Goal: Information Seeking & Learning: Check status

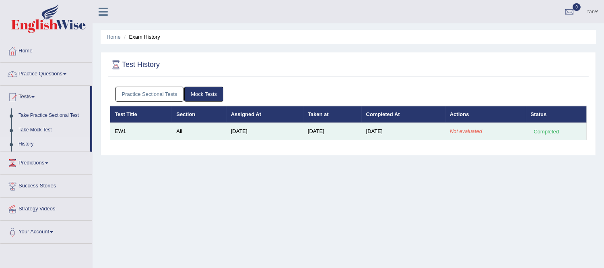
click at [449, 130] on td "Not evaluated" at bounding box center [485, 131] width 81 height 17
click at [459, 130] on em "Not evaluated" at bounding box center [466, 131] width 32 height 6
click at [545, 133] on div "Completed" at bounding box center [546, 131] width 31 height 8
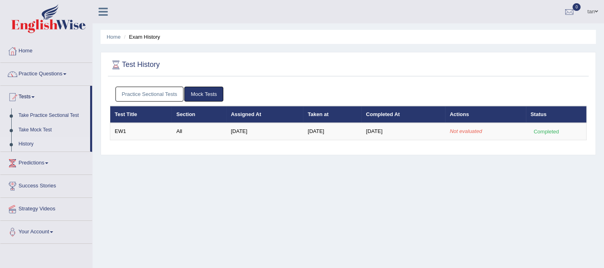
click at [41, 160] on link "Predictions" at bounding box center [46, 162] width 92 height 20
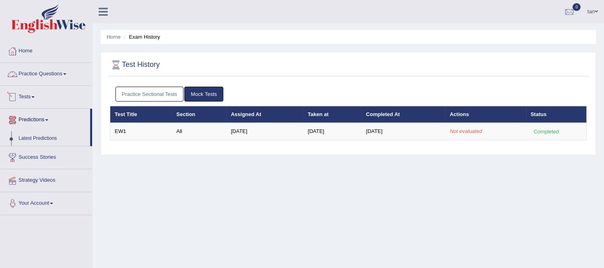
click at [34, 80] on link "Practice Questions" at bounding box center [46, 73] width 92 height 20
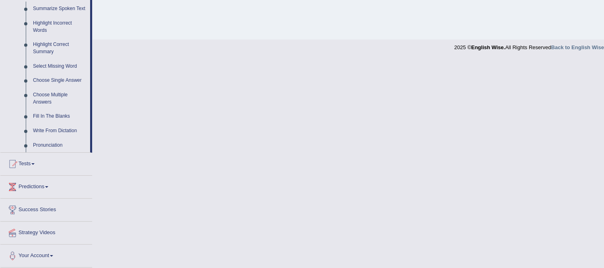
click at [43, 155] on link "Tests" at bounding box center [46, 163] width 92 height 20
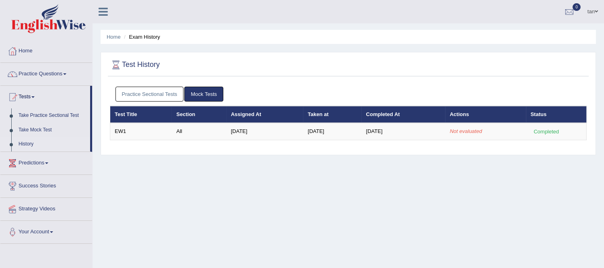
click at [202, 99] on link "Mock Tests" at bounding box center [203, 94] width 39 height 15
click at [33, 146] on link "History" at bounding box center [52, 144] width 75 height 14
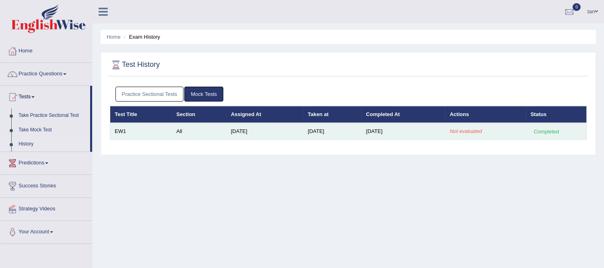
click at [467, 132] on em "Not evaluated" at bounding box center [466, 131] width 32 height 6
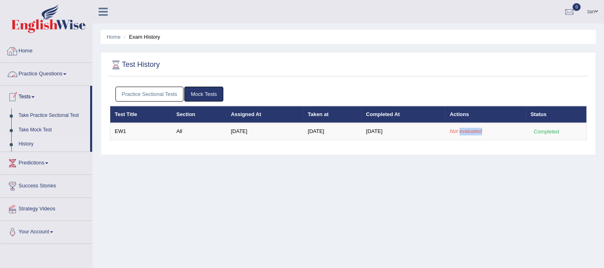
click at [51, 58] on link "Home" at bounding box center [46, 50] width 92 height 20
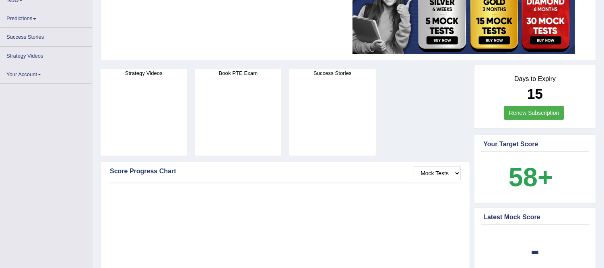
scroll to position [86, 0]
click at [532, 94] on b "15" at bounding box center [535, 94] width 16 height 16
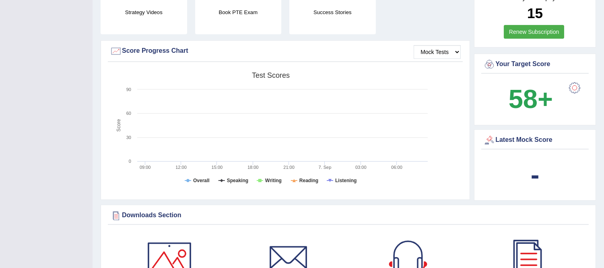
scroll to position [208, 0]
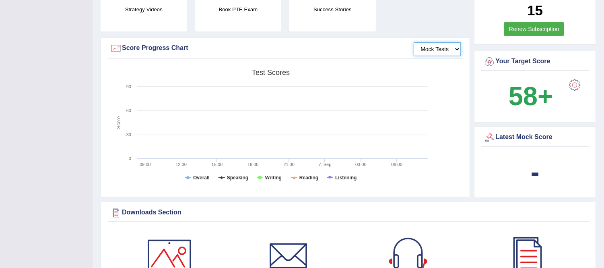
click at [436, 53] on select "Mock Tests" at bounding box center [437, 49] width 47 height 14
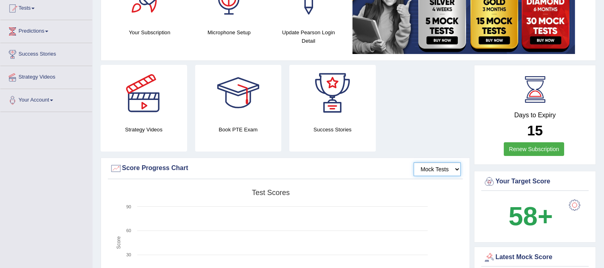
scroll to position [15, 0]
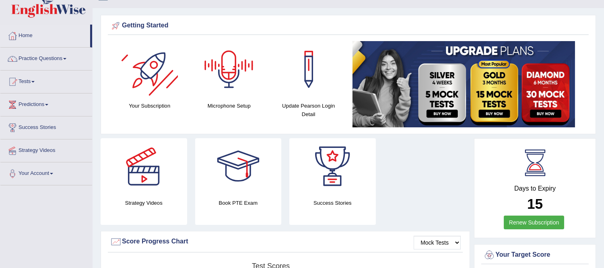
click at [163, 74] on div at bounding box center [150, 69] width 56 height 56
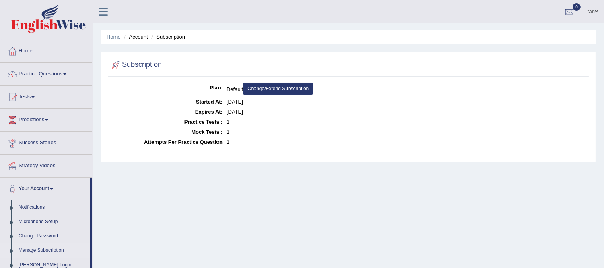
click at [116, 37] on link "Home" at bounding box center [114, 37] width 14 height 6
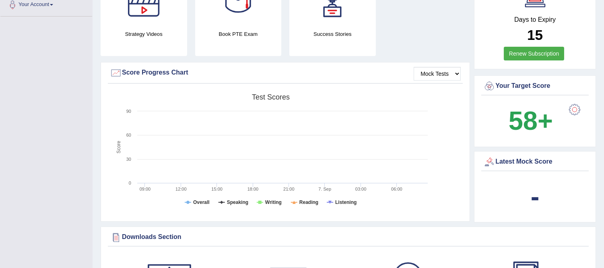
scroll to position [184, 0]
click at [491, 163] on div at bounding box center [489, 161] width 12 height 12
click at [534, 181] on b "-" at bounding box center [535, 195] width 9 height 29
click at [485, 160] on div at bounding box center [489, 161] width 12 height 12
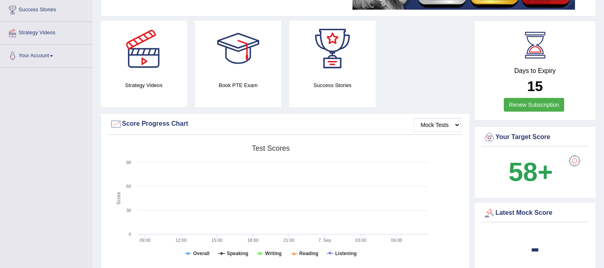
scroll to position [0, 0]
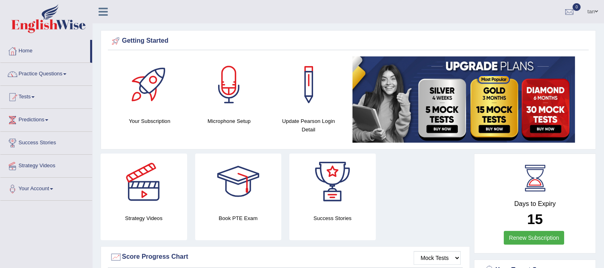
click at [592, 14] on link "tan" at bounding box center [592, 10] width 23 height 21
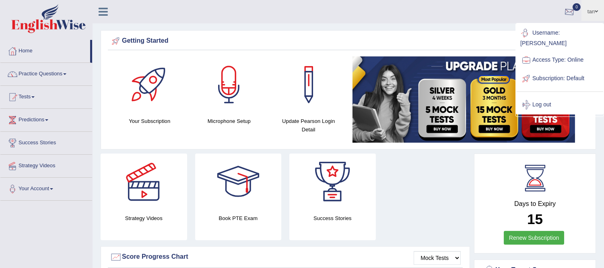
click at [566, 14] on div at bounding box center [569, 12] width 12 height 12
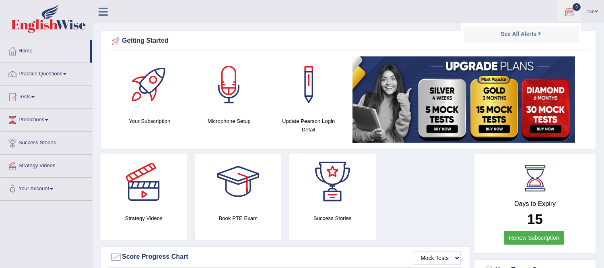
click at [91, 17] on div at bounding box center [46, 19] width 93 height 39
click at [97, 15] on link at bounding box center [103, 11] width 21 height 12
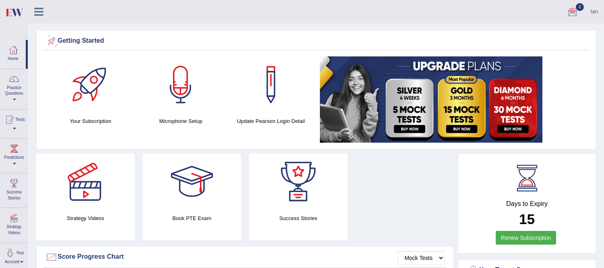
click at [41, 13] on icon at bounding box center [38, 11] width 9 height 10
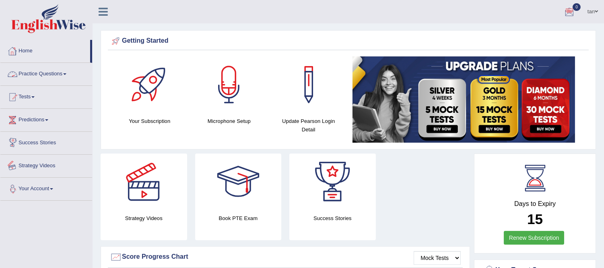
click at [36, 187] on link "Your Account" at bounding box center [46, 187] width 92 height 20
